Goal: Task Accomplishment & Management: Manage account settings

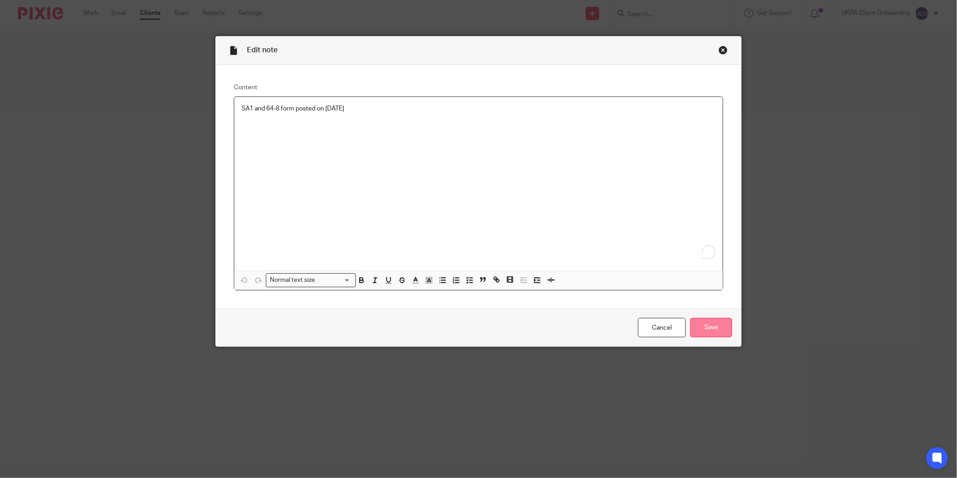
click at [724, 335] on input "Save" at bounding box center [711, 327] width 42 height 19
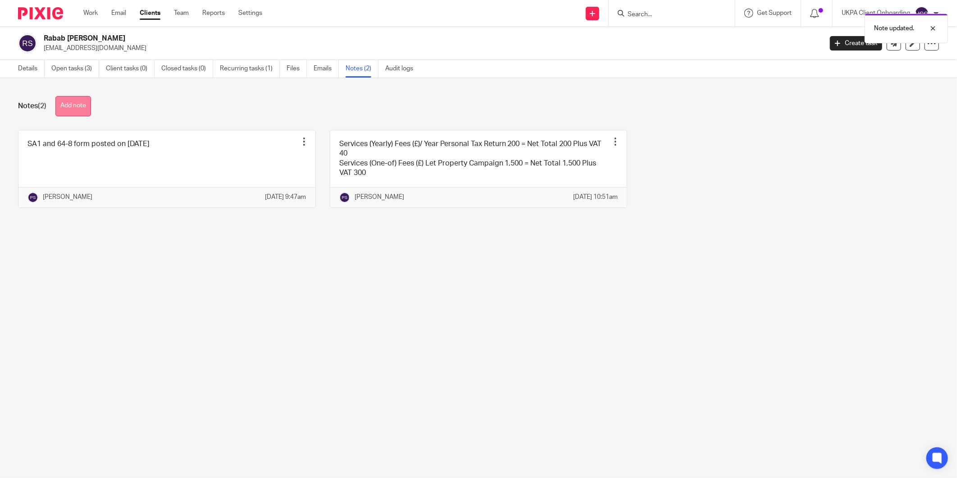
click at [67, 105] on button "Add note" at bounding box center [73, 106] width 36 height 20
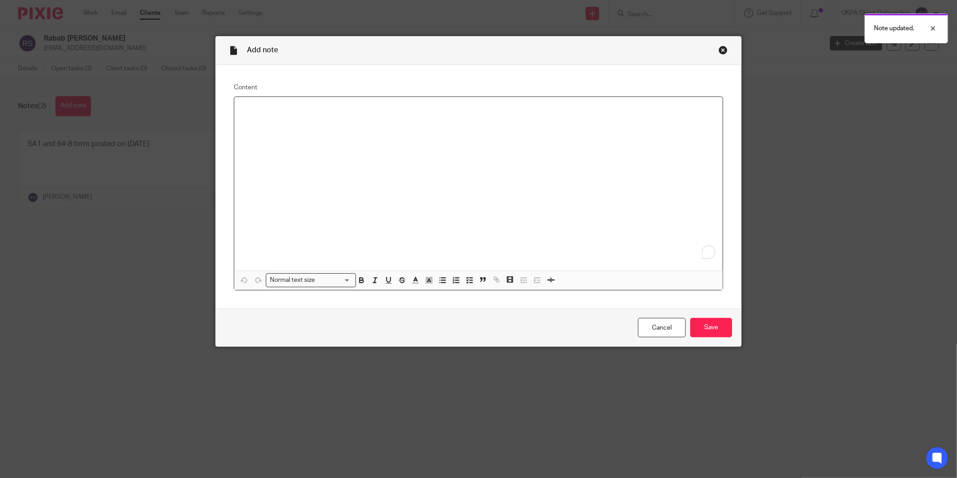
paste div "To enrich screen reader interactions, please activate Accessibility in Grammarl…"
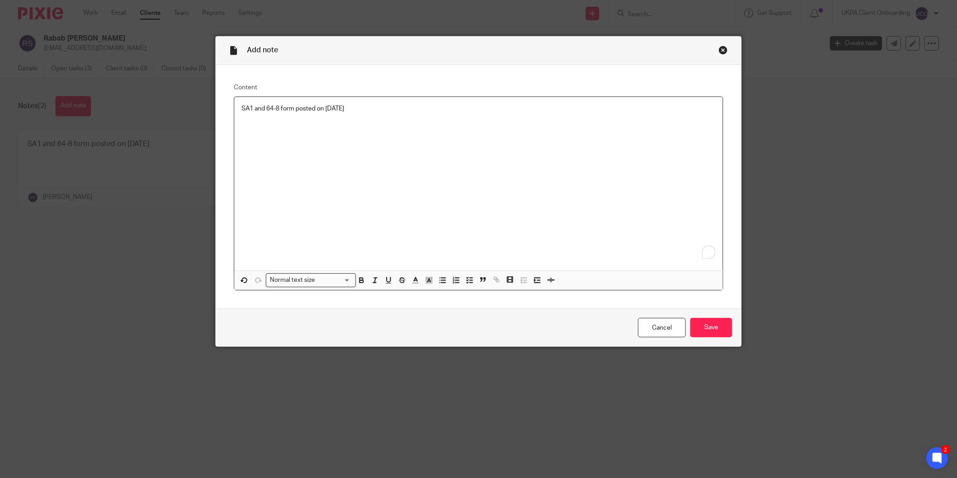
drag, startPoint x: 236, startPoint y: 106, endPoint x: 241, endPoint y: 106, distance: 5.4
click at [237, 106] on div "SA1 and 64-8 form posted on 23rd of July" at bounding box center [478, 183] width 488 height 173
click at [314, 106] on p "Revised SA1 and 64-8 form posted on 23rd of July" at bounding box center [478, 108] width 474 height 9
drag, startPoint x: 451, startPoint y: 110, endPoint x: 410, endPoint y: 109, distance: 41.0
click at [410, 109] on p "Revised SA1 and 64-8 form with surname change posted on 23rd of July" at bounding box center [478, 108] width 474 height 9
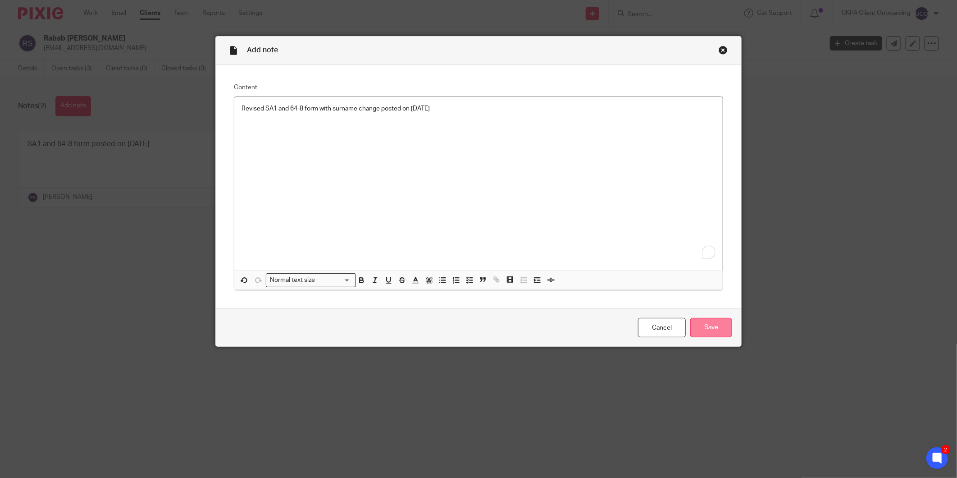
click at [706, 326] on input "Save" at bounding box center [711, 327] width 42 height 19
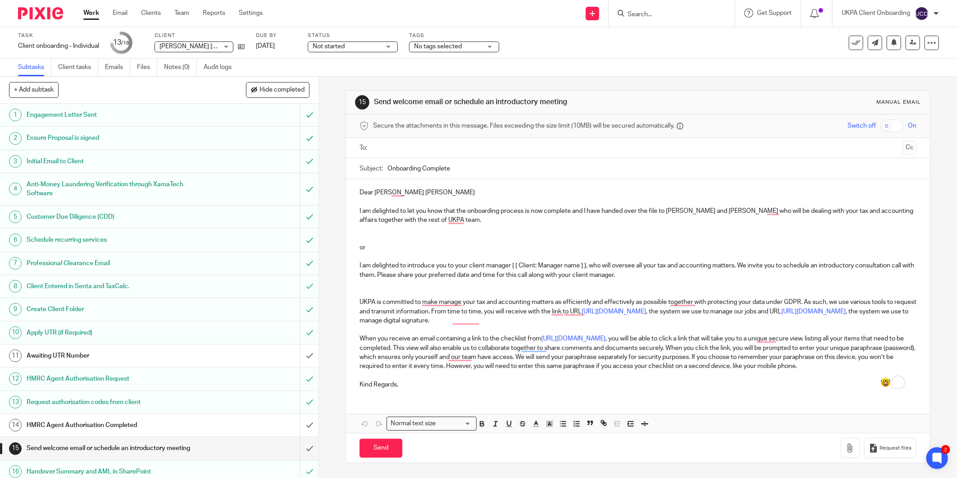
scroll to position [53, 0]
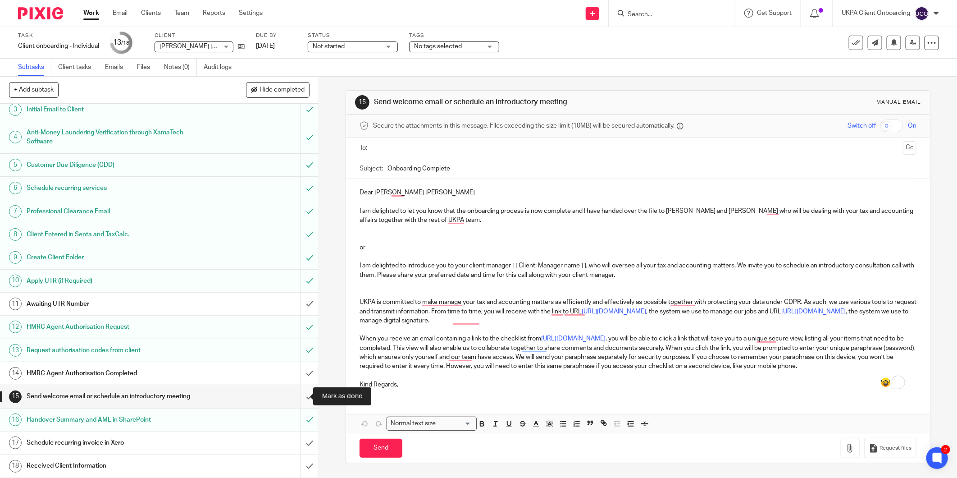
click at [304, 397] on input "submit" at bounding box center [159, 396] width 319 height 23
